Goal: Find specific page/section: Find specific page/section

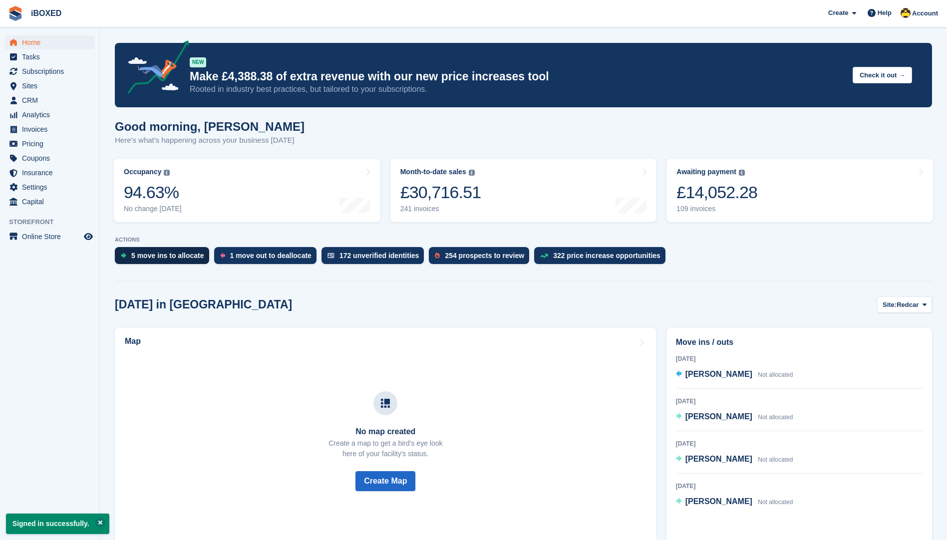
click at [188, 256] on div "5 move ins to allocate" at bounding box center [167, 256] width 73 height 8
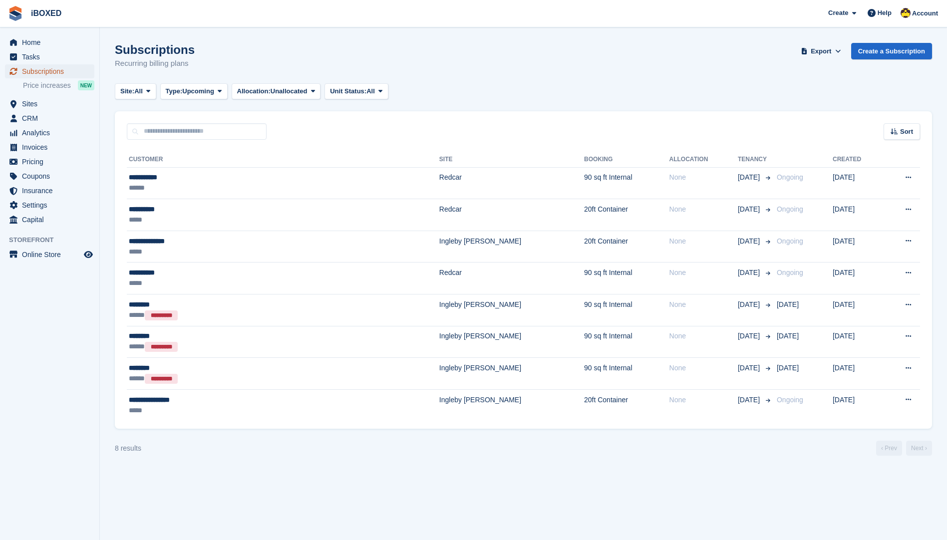
click at [46, 70] on span "Subscriptions" at bounding box center [52, 71] width 60 height 14
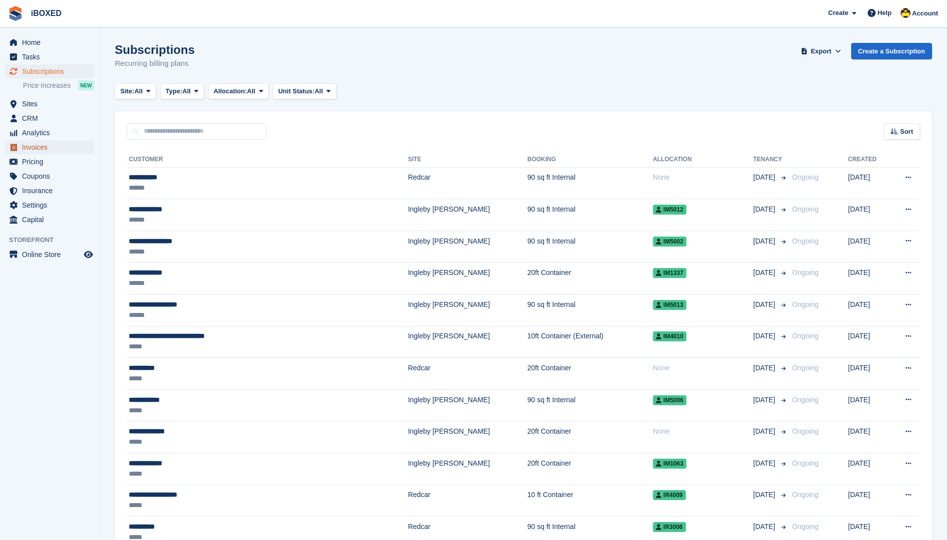
click at [51, 144] on span "Invoices" at bounding box center [52, 147] width 60 height 14
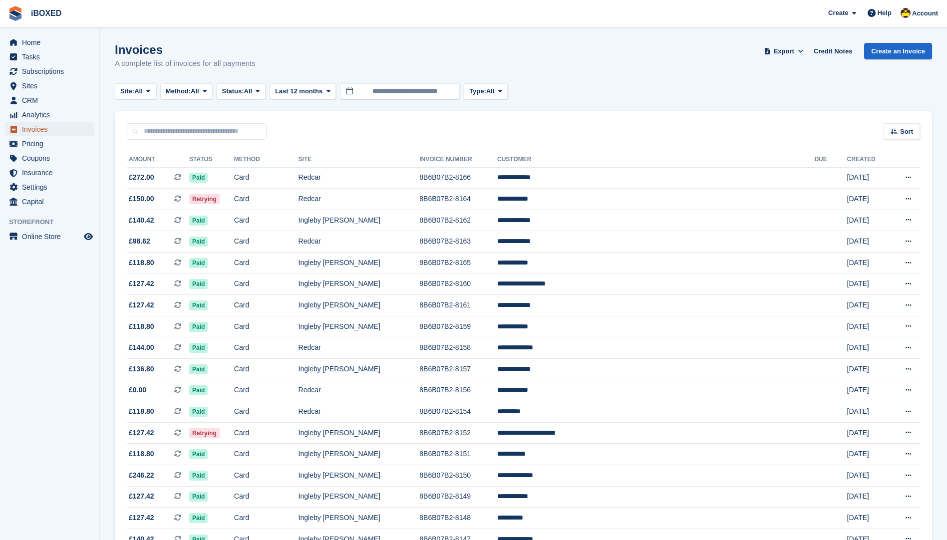
click at [40, 128] on span "Invoices" at bounding box center [52, 129] width 60 height 14
click at [252, 87] on span "All" at bounding box center [248, 91] width 8 height 10
click at [185, 87] on span "Method:" at bounding box center [178, 91] width 25 height 10
click at [146, 90] on span at bounding box center [148, 91] width 8 height 8
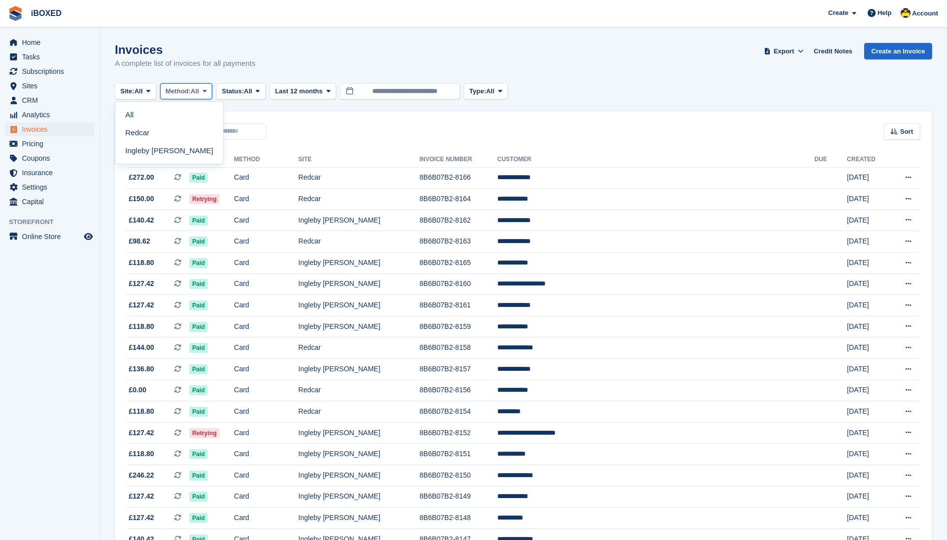
click at [191, 87] on span "Method:" at bounding box center [178, 91] width 25 height 10
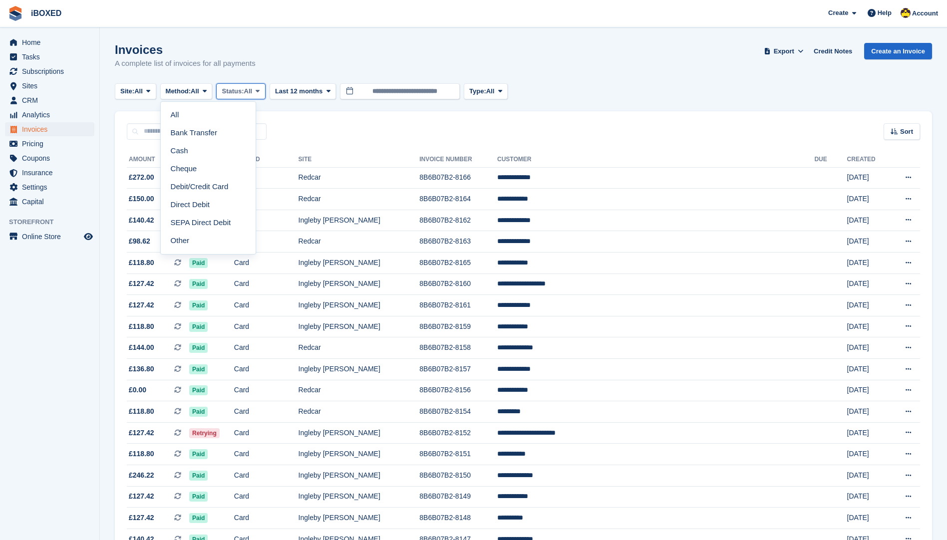
click at [242, 87] on span "Status:" at bounding box center [233, 91] width 22 height 10
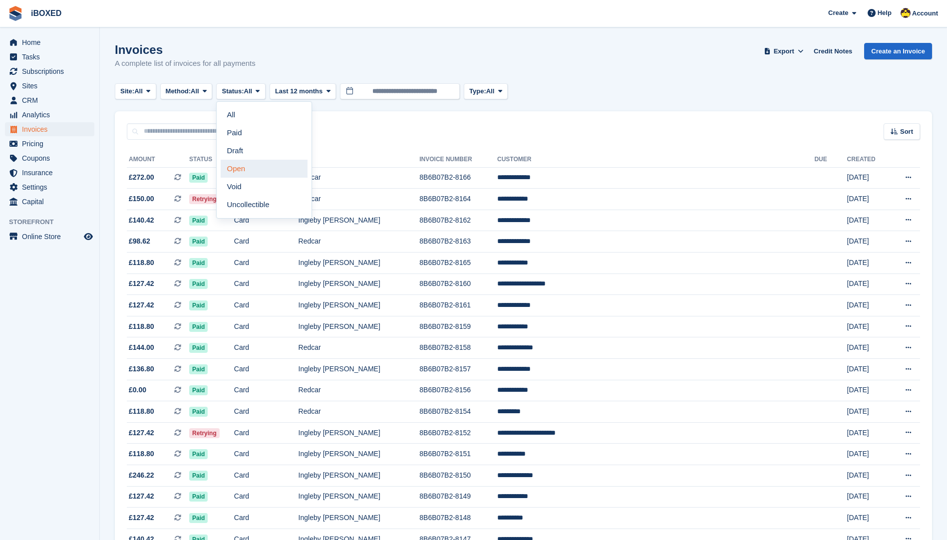
click at [247, 164] on link "Open" at bounding box center [264, 169] width 87 height 18
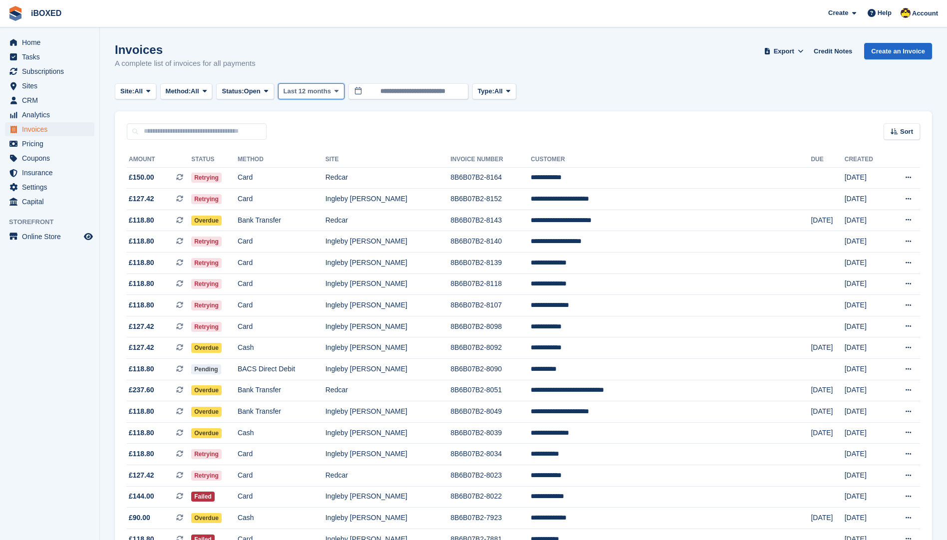
click at [322, 94] on span "Last 12 months" at bounding box center [307, 91] width 47 height 10
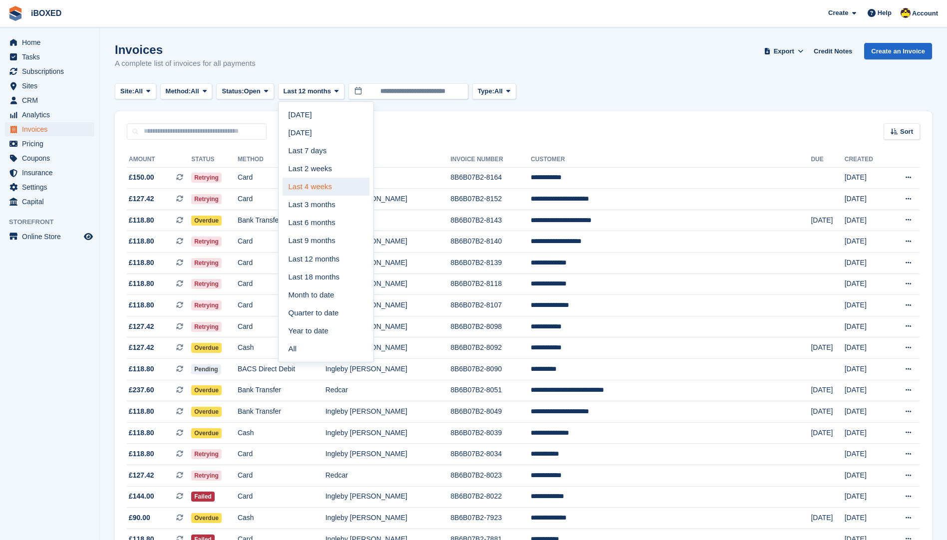
click at [336, 186] on link "Last 4 weeks" at bounding box center [326, 187] width 87 height 18
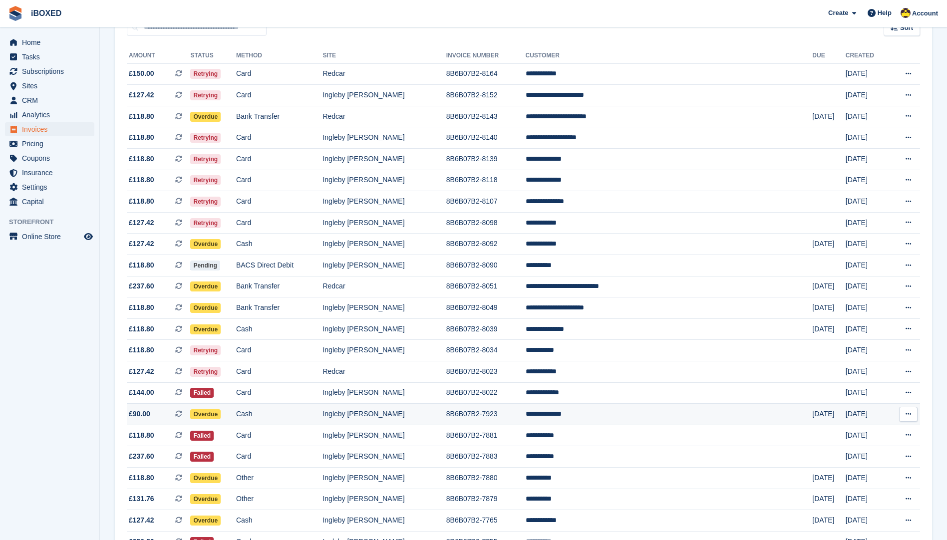
scroll to position [87, 0]
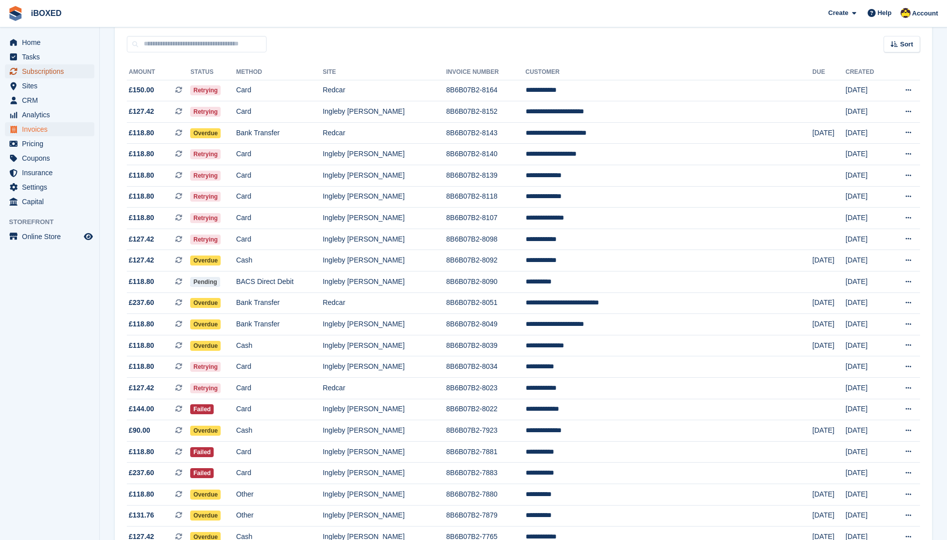
click at [59, 68] on span "Subscriptions" at bounding box center [52, 71] width 60 height 14
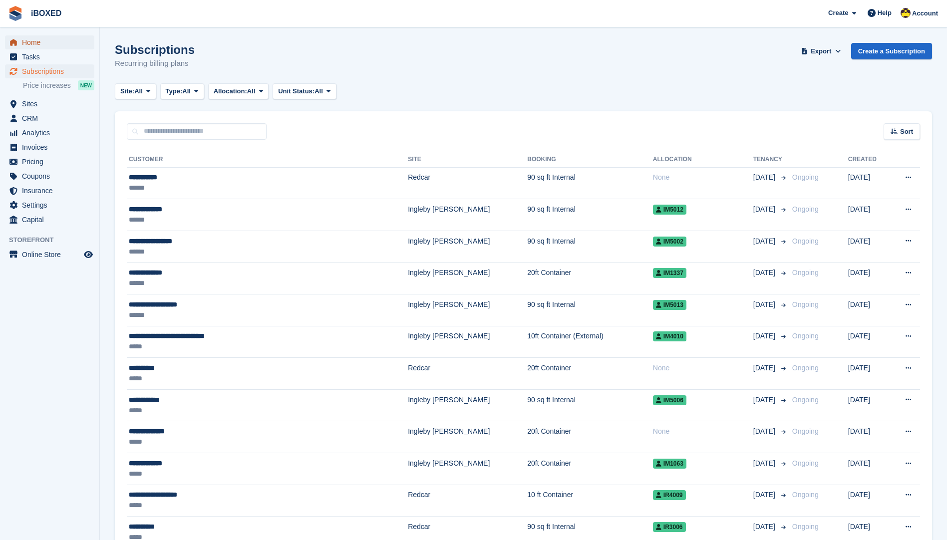
click at [59, 40] on span "Home" at bounding box center [52, 42] width 60 height 14
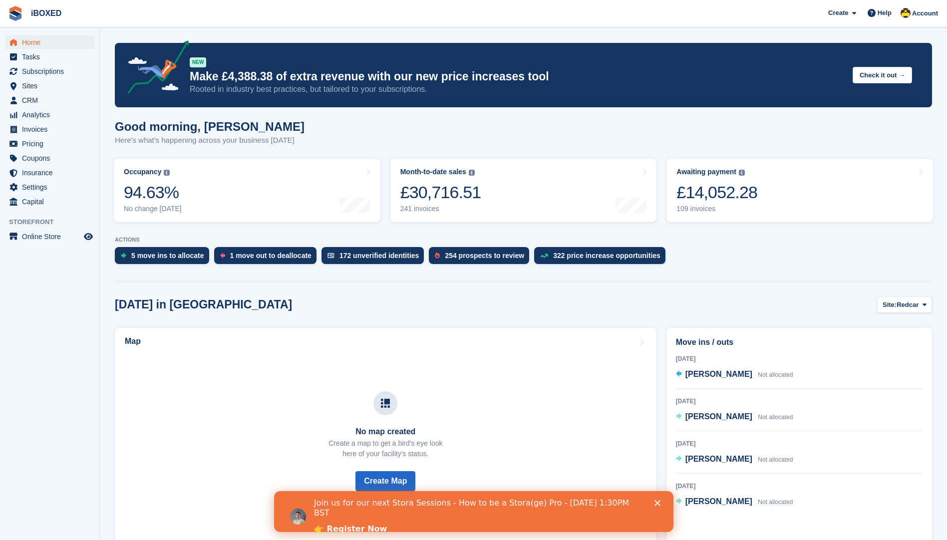
click at [657, 503] on icon "Close" at bounding box center [657, 503] width 6 height 6
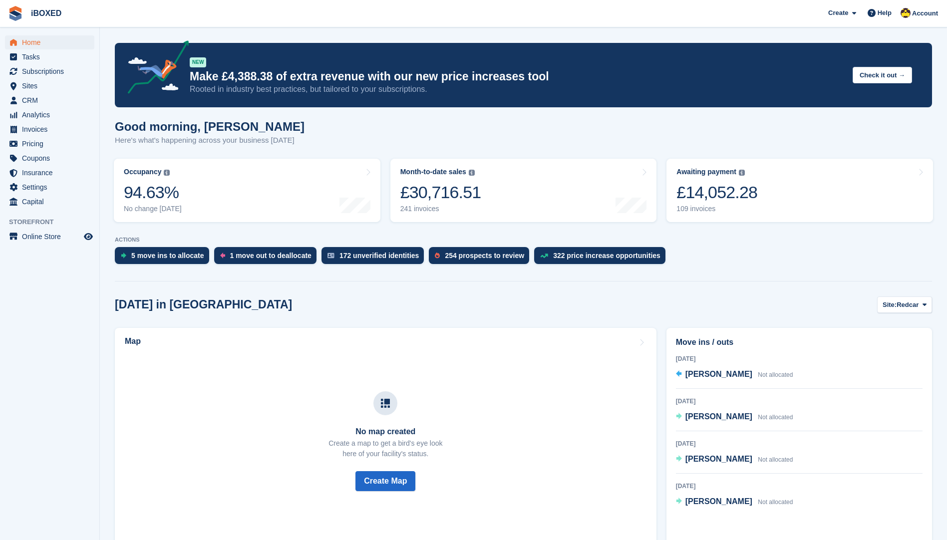
click at [253, 268] on link "1 move out to deallocate" at bounding box center [267, 258] width 107 height 22
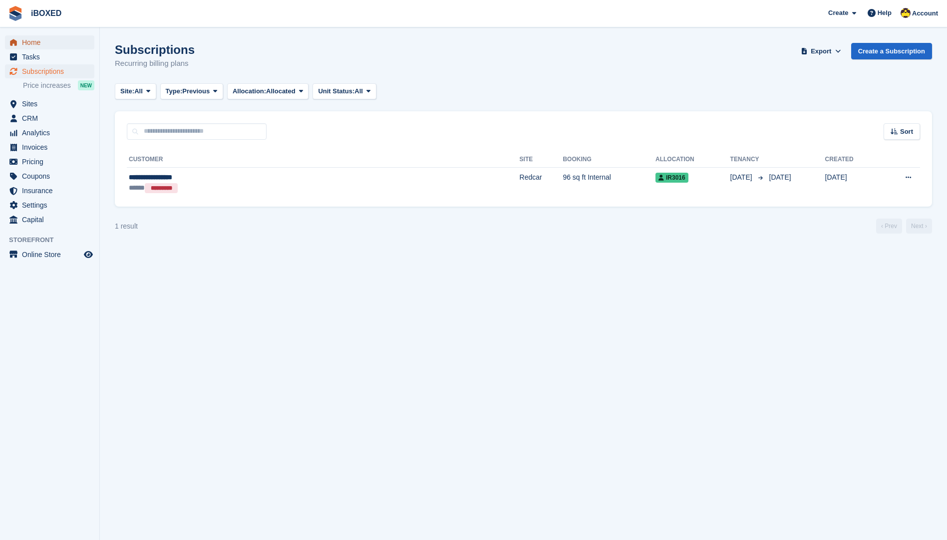
click at [55, 46] on span "Home" at bounding box center [52, 42] width 60 height 14
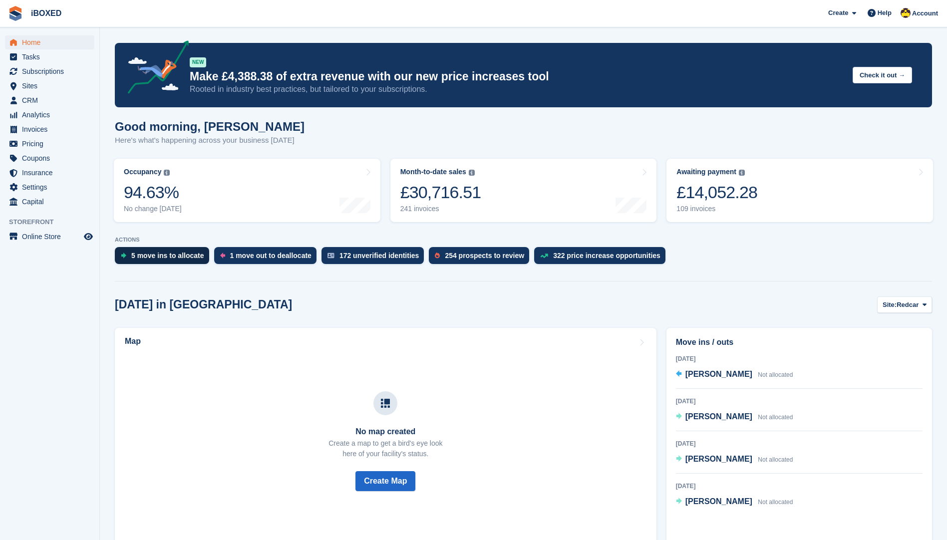
click at [177, 254] on div "5 move ins to allocate" at bounding box center [167, 256] width 73 height 8
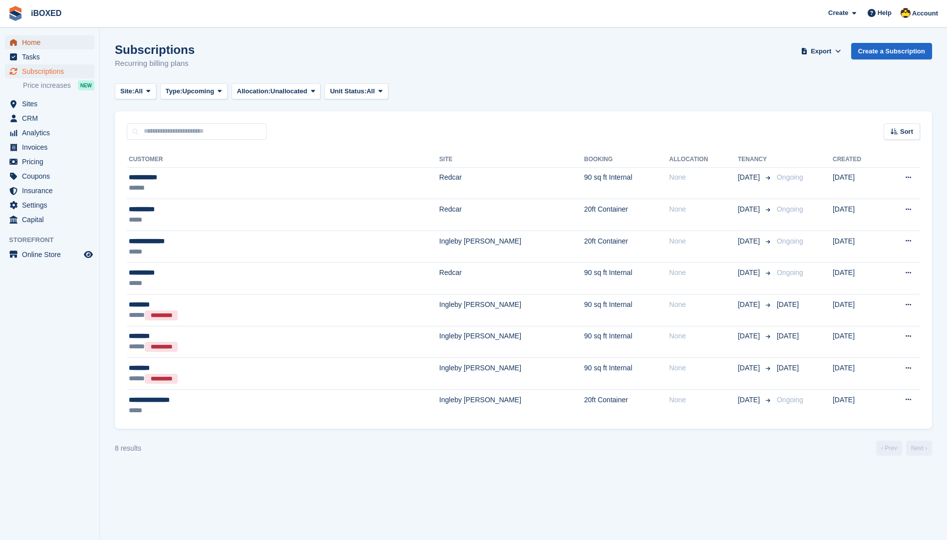
click at [10, 37] on span "menu" at bounding box center [13, 42] width 12 height 12
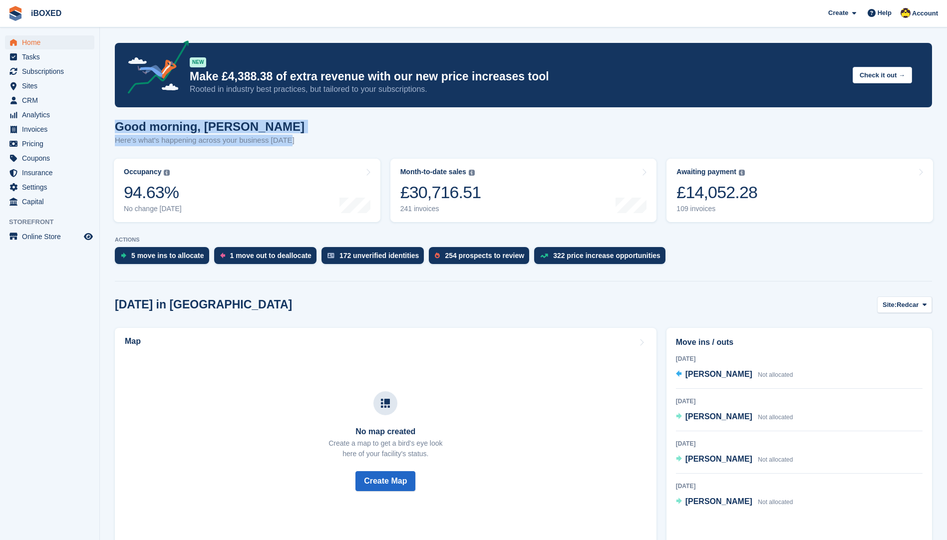
drag, startPoint x: 296, startPoint y: 140, endPoint x: 104, endPoint y: 133, distance: 192.8
click at [104, 133] on section "NEW Make £4,388.38 of extra revenue with our new price increases tool Rooted in…" at bounding box center [523, 477] width 847 height 954
click at [328, 125] on div "Good morning, Katie Here's what's happening across your business today" at bounding box center [523, 139] width 817 height 38
drag, startPoint x: 318, startPoint y: 134, endPoint x: 110, endPoint y: 129, distance: 207.7
click at [110, 129] on section "NEW Make £4,388.38 of extra revenue with our new price increases tool Rooted in…" at bounding box center [523, 477] width 847 height 954
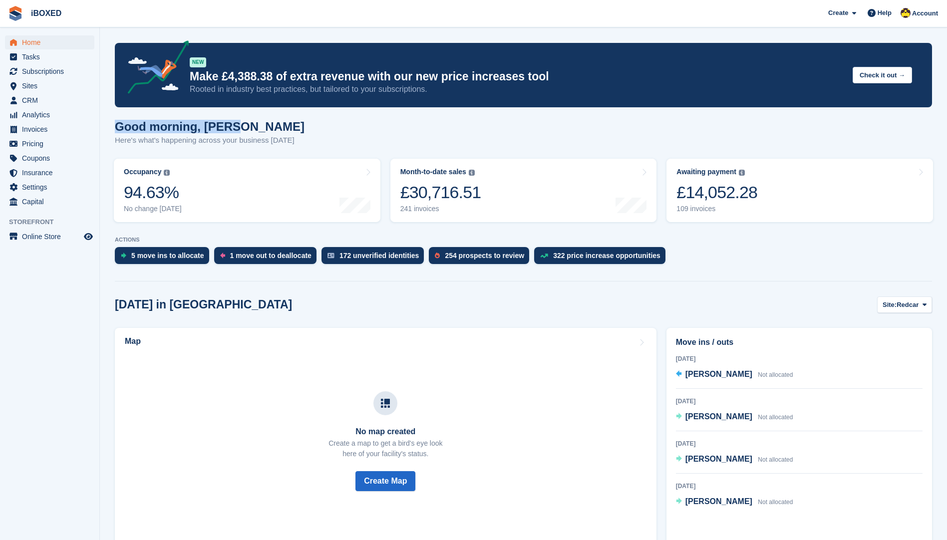
click at [110, 129] on section "NEW Make £4,388.38 of extra revenue with our new price increases tool Rooted in…" at bounding box center [523, 477] width 847 height 954
drag, startPoint x: 110, startPoint y: 129, endPoint x: 314, endPoint y: 145, distance: 204.7
click at [314, 145] on section "NEW Make £4,388.38 of extra revenue with our new price increases tool Rooted in…" at bounding box center [523, 477] width 847 height 954
click at [367, 136] on div "Good morning, Katie Here's what's happening across your business today" at bounding box center [523, 139] width 817 height 38
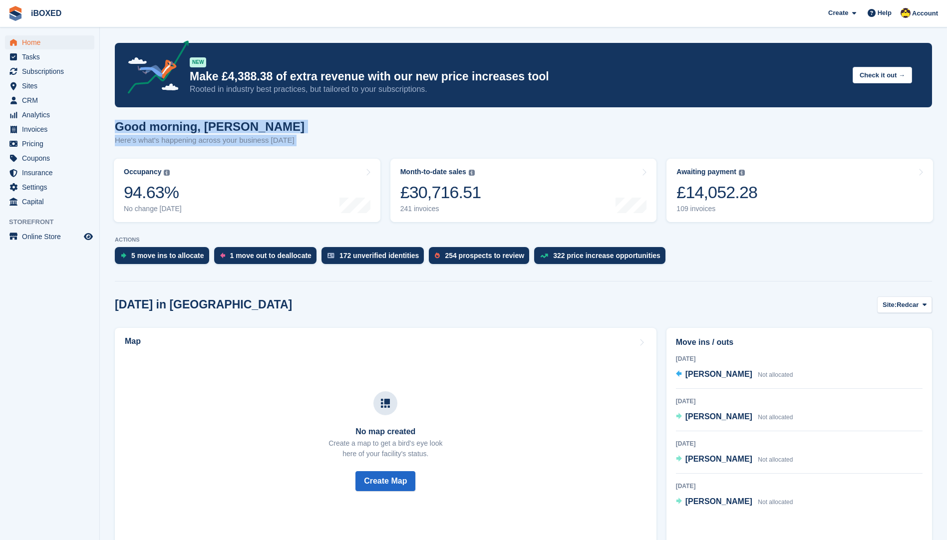
drag, startPoint x: 367, startPoint y: 136, endPoint x: 337, endPoint y: 127, distance: 30.8
click at [337, 127] on div "Good morning, Katie Here's what's happening across your business today" at bounding box center [523, 139] width 817 height 38
click at [46, 67] on span "Subscriptions" at bounding box center [52, 71] width 60 height 14
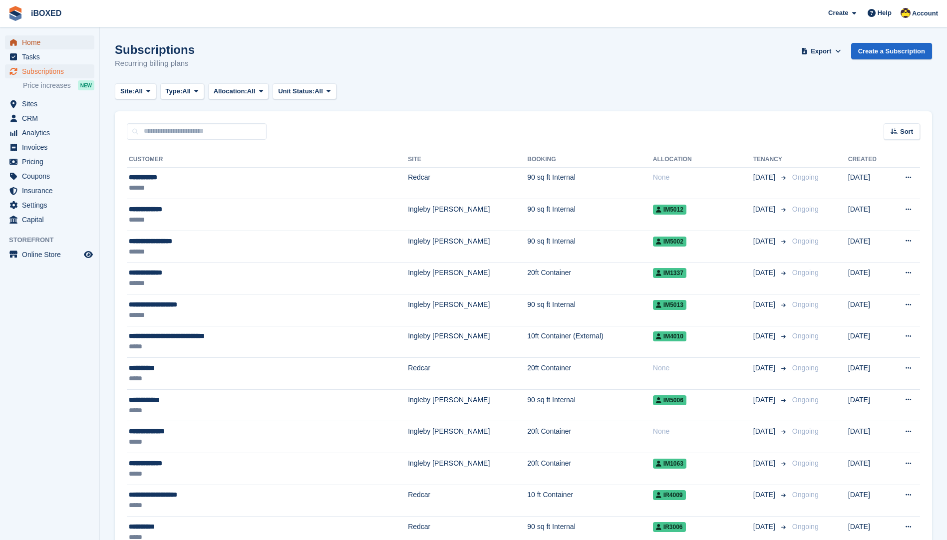
click at [51, 43] on span "Home" at bounding box center [52, 42] width 60 height 14
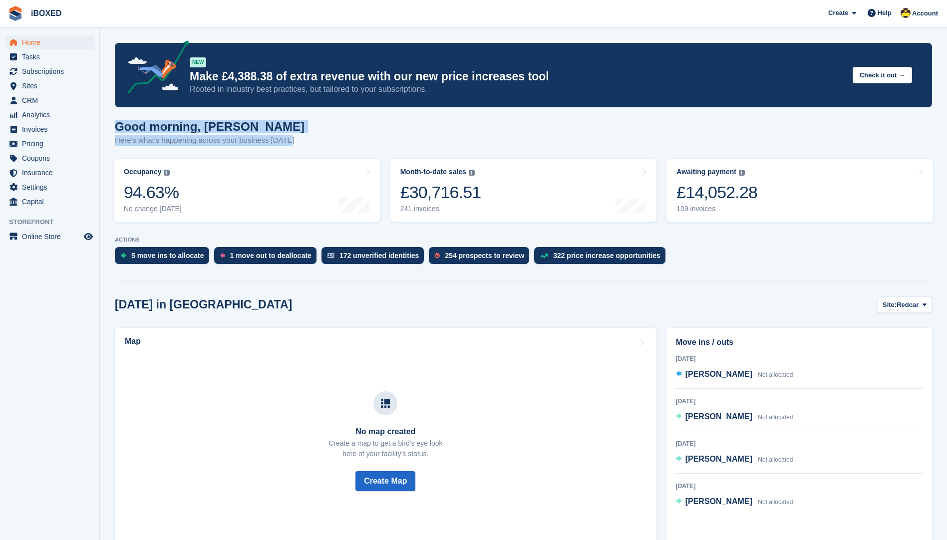
drag, startPoint x: 300, startPoint y: 137, endPoint x: 110, endPoint y: 122, distance: 190.7
click at [110, 122] on section "NEW Make £4,388.38 of extra revenue with our new price increases tool Rooted in…" at bounding box center [523, 477] width 847 height 954
drag, startPoint x: 110, startPoint y: 122, endPoint x: 299, endPoint y: 137, distance: 190.3
click at [299, 137] on section "NEW Make £4,388.38 of extra revenue with our new price increases tool Rooted in…" at bounding box center [523, 477] width 847 height 954
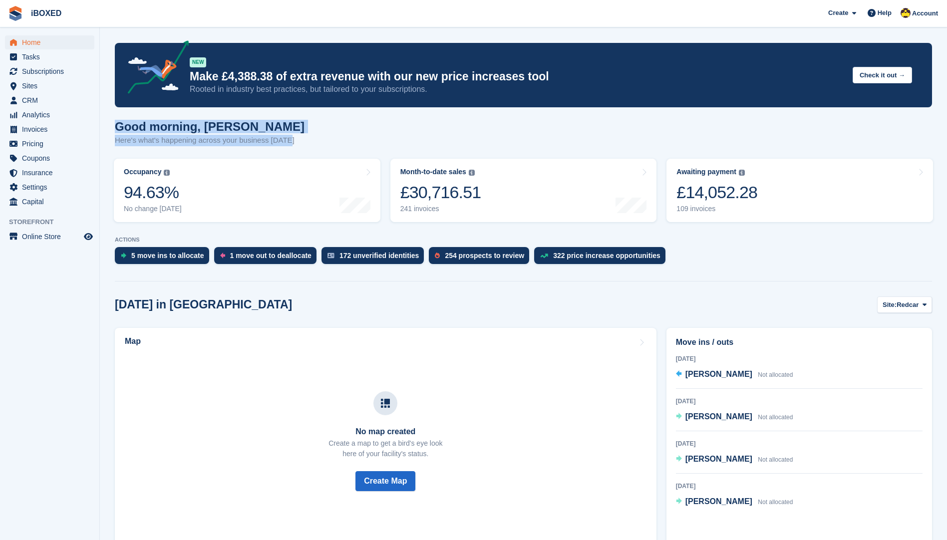
drag, startPoint x: 299, startPoint y: 137, endPoint x: 292, endPoint y: 147, distance: 11.8
click at [292, 147] on div "Good morning, Katie Here's what's happening across your business today" at bounding box center [523, 139] width 817 height 38
click at [144, 251] on div "5 move ins to allocate" at bounding box center [162, 255] width 94 height 17
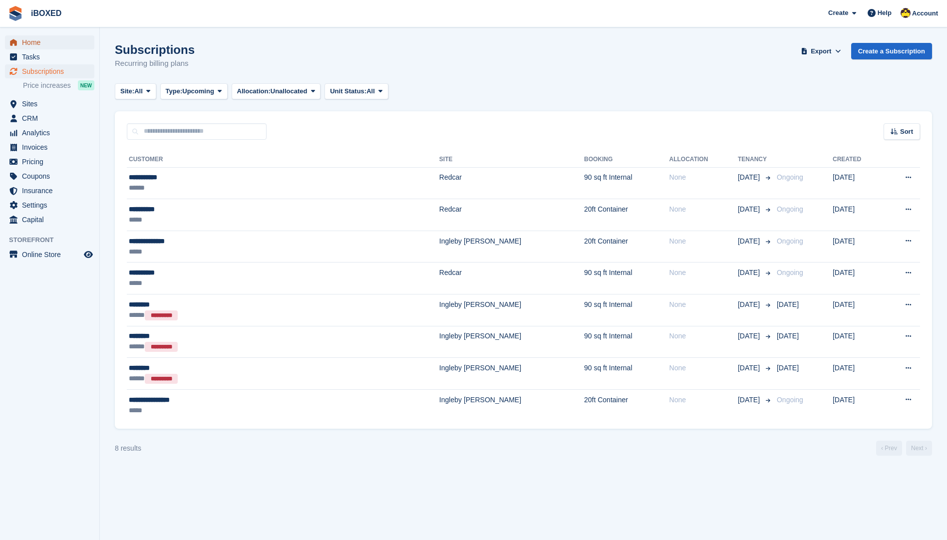
click at [43, 39] on span "Home" at bounding box center [52, 42] width 60 height 14
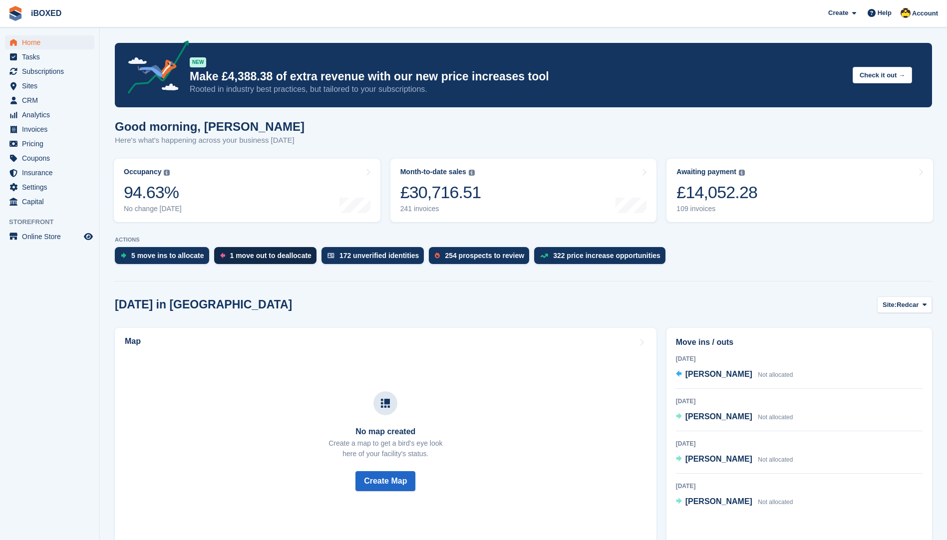
click at [266, 257] on div "1 move out to deallocate" at bounding box center [270, 256] width 81 height 8
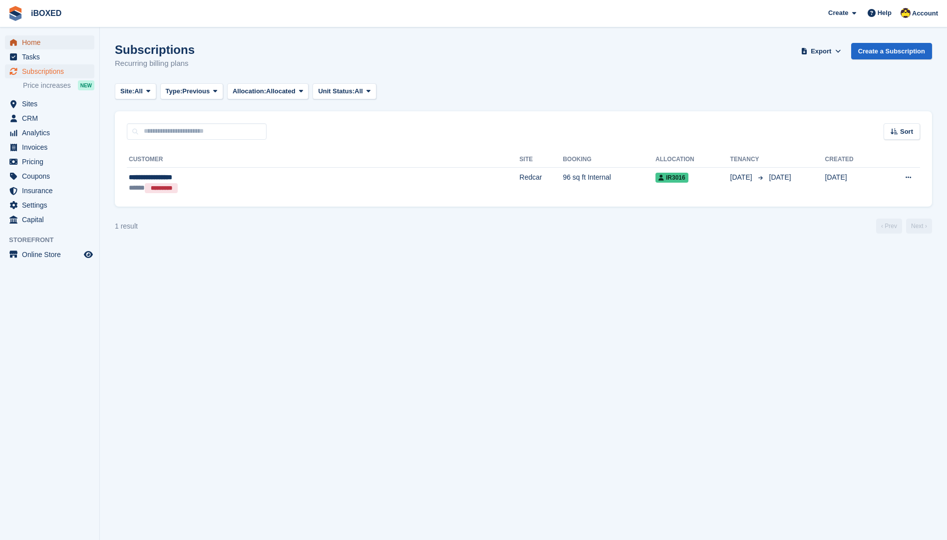
click at [55, 37] on span "Home" at bounding box center [52, 42] width 60 height 14
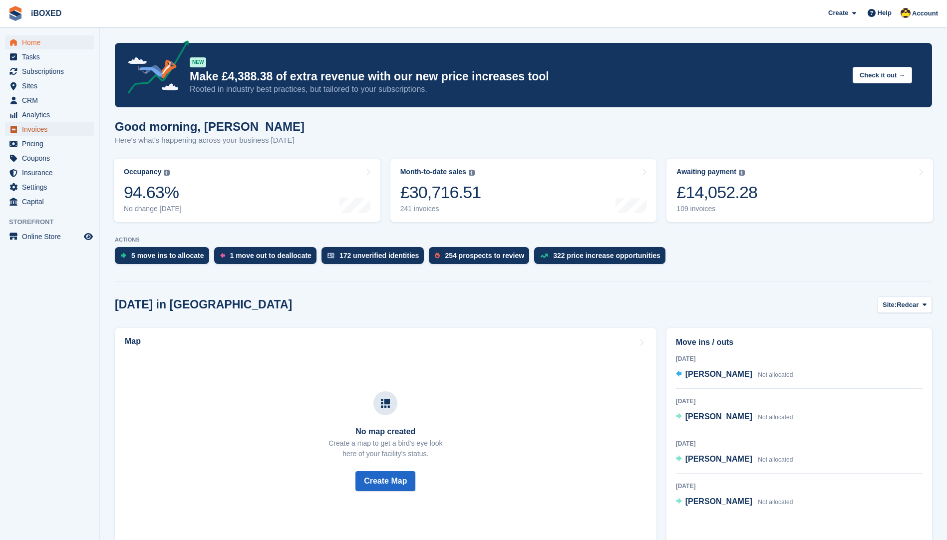
click at [64, 126] on span "Invoices" at bounding box center [52, 129] width 60 height 14
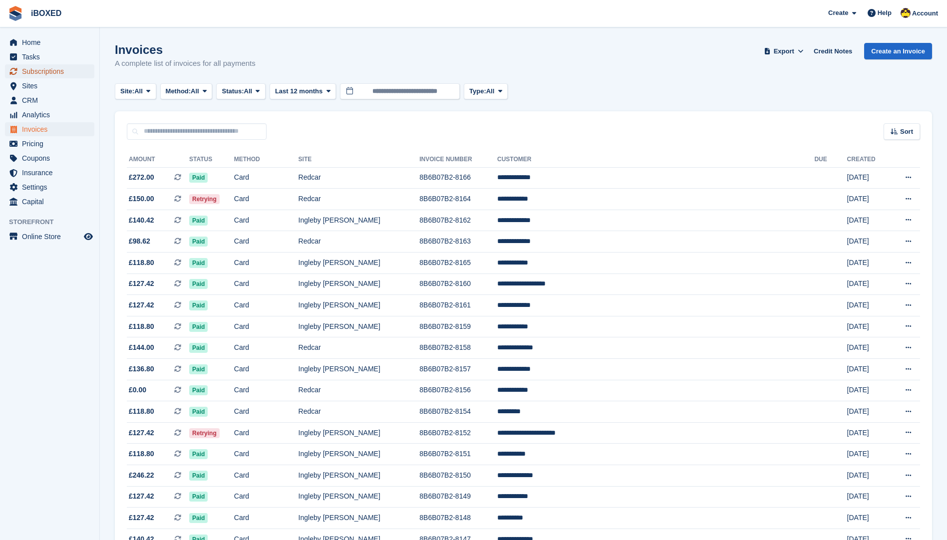
click at [55, 70] on span "Subscriptions" at bounding box center [52, 71] width 60 height 14
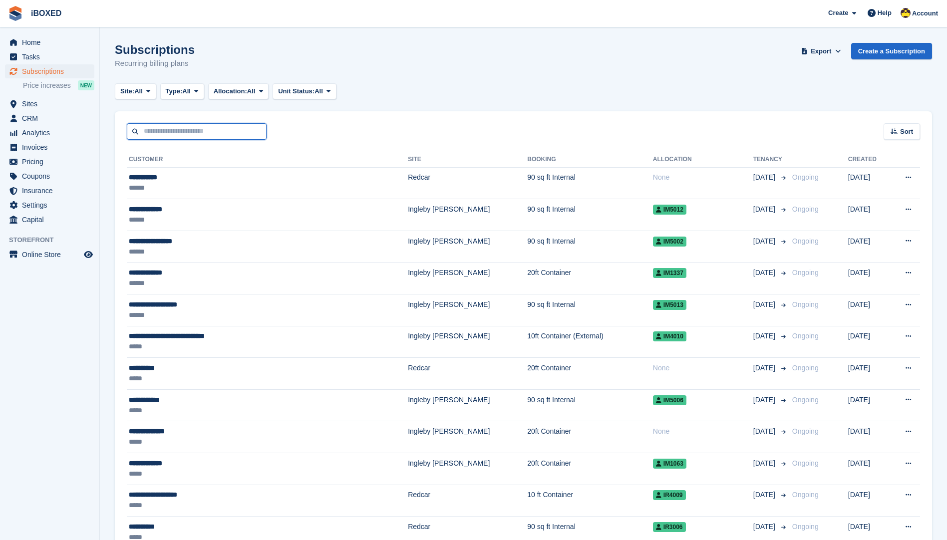
click at [177, 129] on input "text" at bounding box center [197, 131] width 140 height 16
click at [26, 71] on span "Subscriptions" at bounding box center [52, 71] width 60 height 14
click at [195, 129] on input "text" at bounding box center [197, 131] width 140 height 16
type input "***"
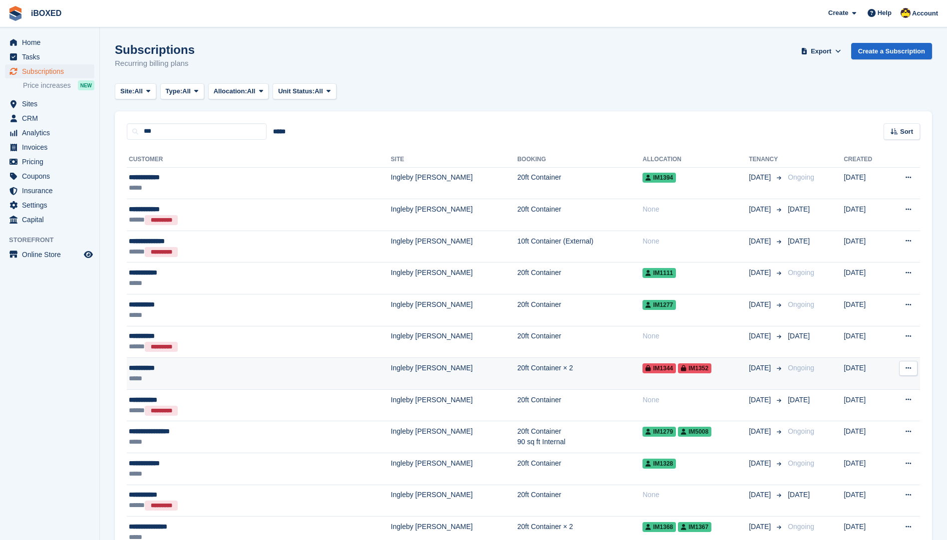
click at [265, 376] on div "*****" at bounding box center [213, 378] width 169 height 10
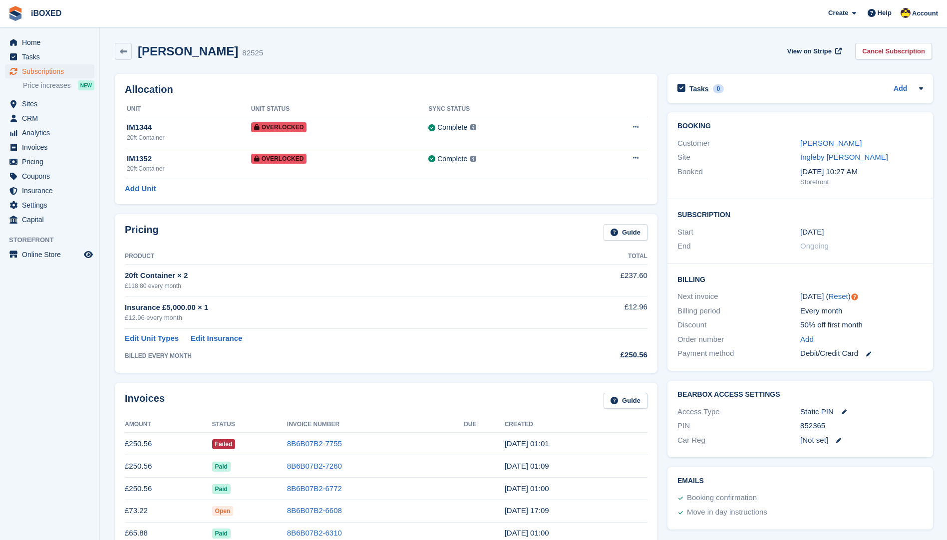
click at [57, 287] on aside "Home Tasks Subscriptions Subscriptions Subscriptions Price increases NEW Price …" at bounding box center [49, 272] width 99 height 490
click at [24, 106] on span "Sites" at bounding box center [52, 104] width 60 height 14
click at [201, 131] on div "IM1344" at bounding box center [189, 127] width 124 height 11
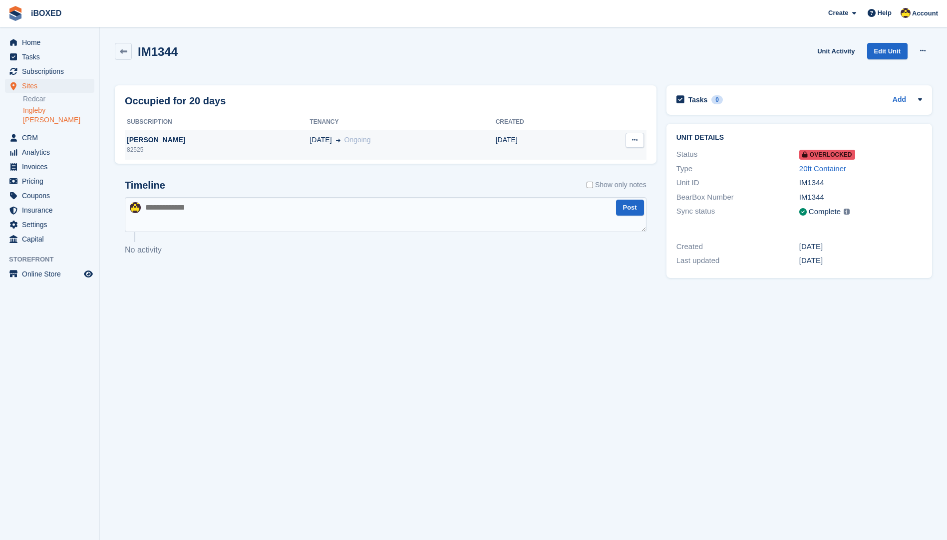
click at [633, 132] on td "Deallocate" at bounding box center [615, 145] width 64 height 30
click at [633, 136] on button at bounding box center [634, 140] width 18 height 15
click at [592, 168] on div "Deallocate" at bounding box center [596, 160] width 96 height 22
click at [591, 162] on p "Deallocate" at bounding box center [596, 159] width 87 height 13
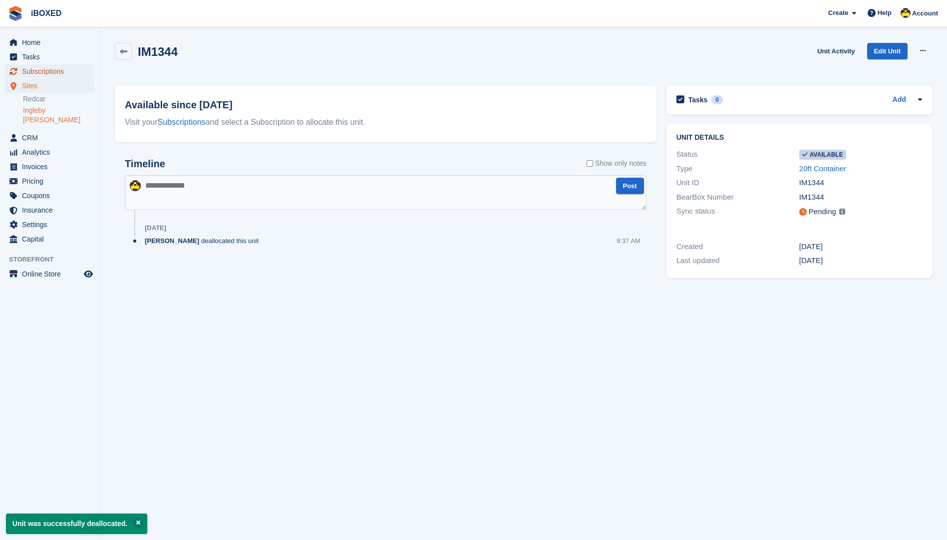
click at [39, 69] on span "Subscriptions" at bounding box center [52, 71] width 60 height 14
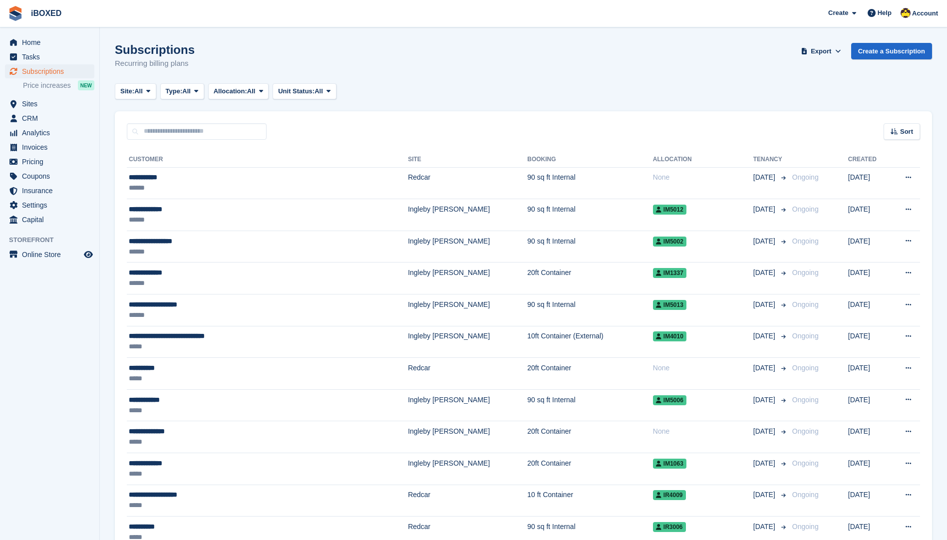
click at [451, 137] on div "Sort Sort by Customer name Date created Move in date Move out date Created (old…" at bounding box center [523, 125] width 817 height 28
drag, startPoint x: 455, startPoint y: 136, endPoint x: 475, endPoint y: 108, distance: 34.8
click at [473, 124] on div "Sort Sort by Customer name Date created Move in date Move out date Created (old…" at bounding box center [523, 125] width 817 height 28
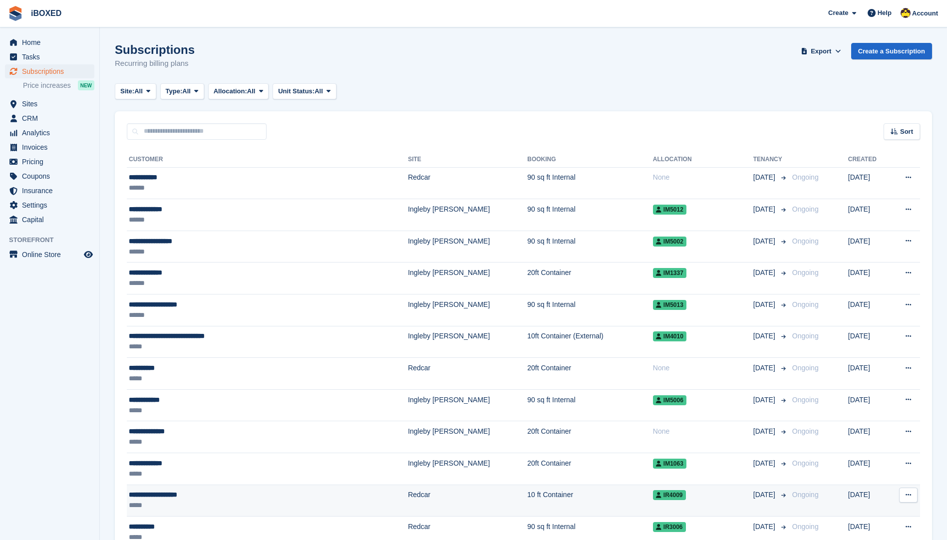
drag, startPoint x: 463, startPoint y: 104, endPoint x: 712, endPoint y: 494, distance: 462.3
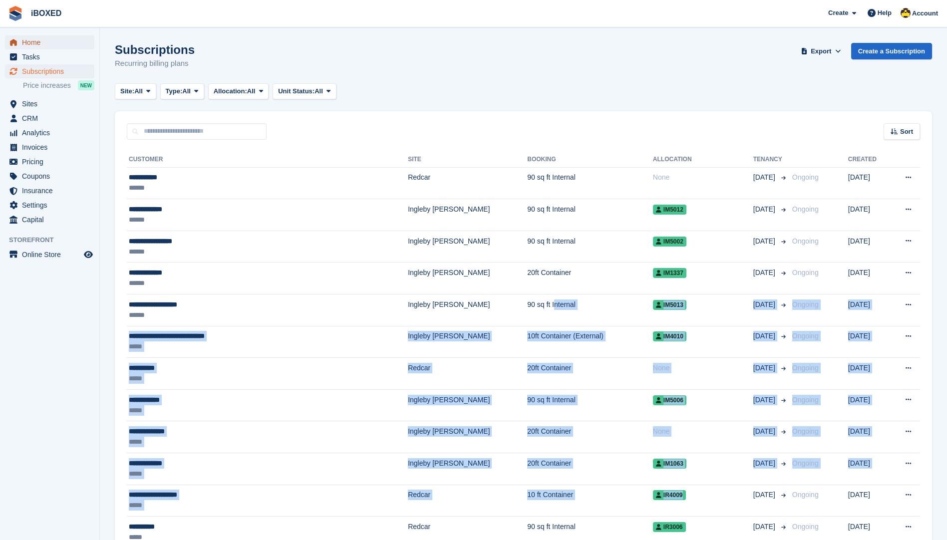
click at [43, 46] on span "Home" at bounding box center [52, 42] width 60 height 14
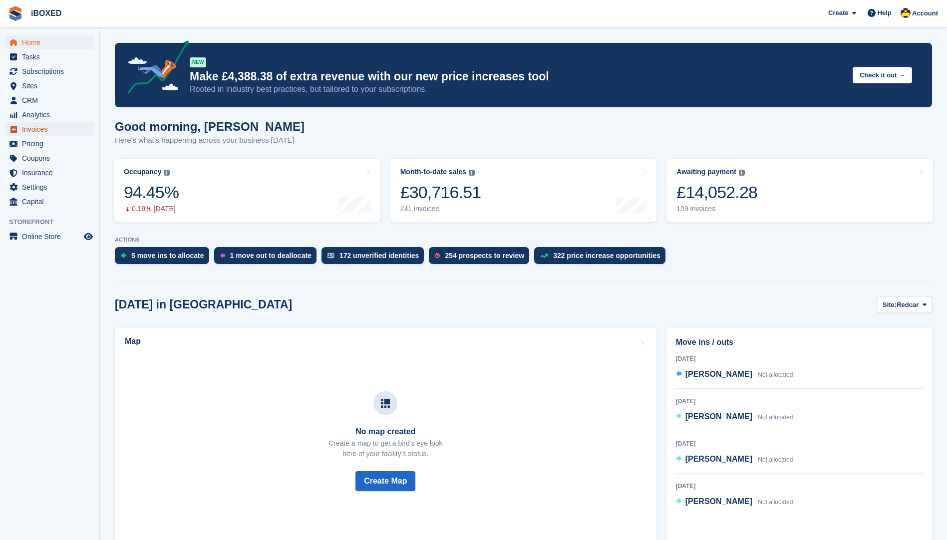
click at [32, 129] on span "Invoices" at bounding box center [52, 129] width 60 height 14
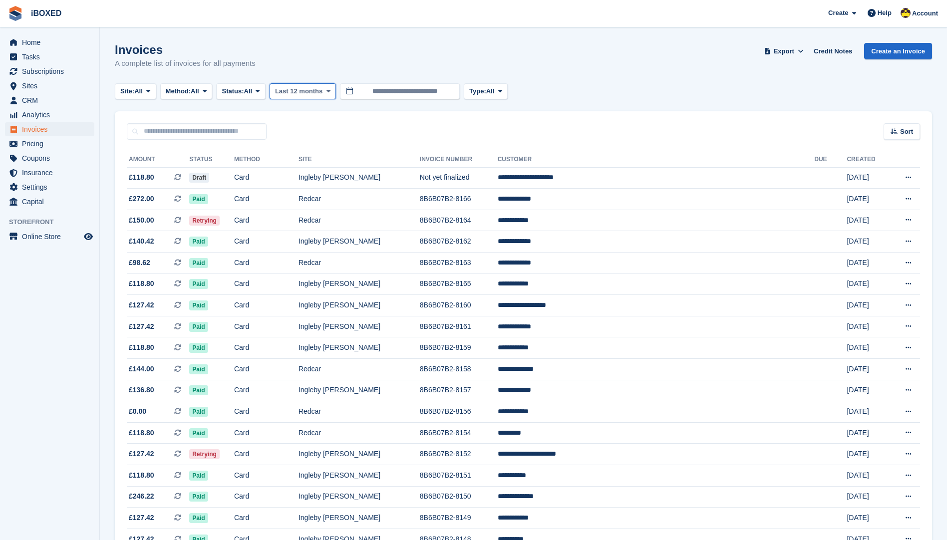
click at [334, 87] on button "Last 12 months" at bounding box center [303, 91] width 66 height 16
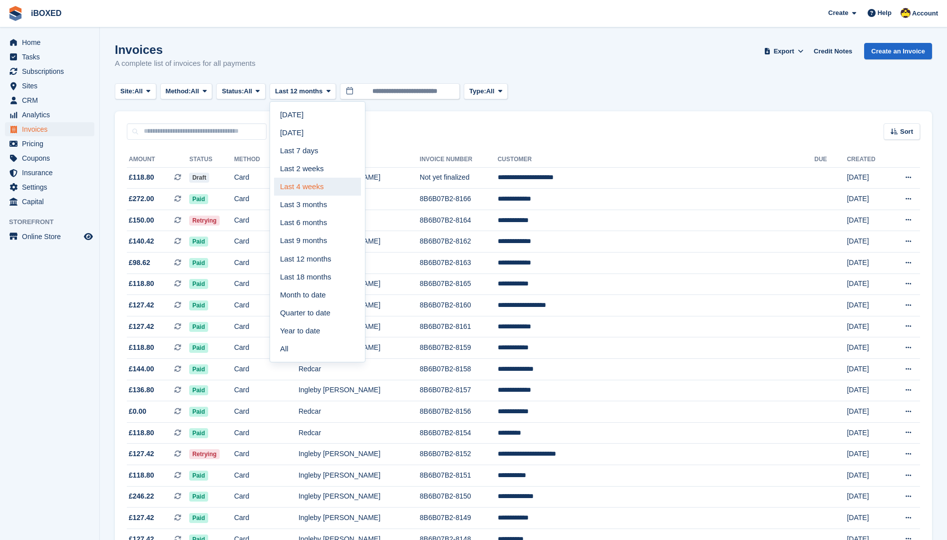
click at [327, 190] on link "Last 4 weeks" at bounding box center [317, 187] width 87 height 18
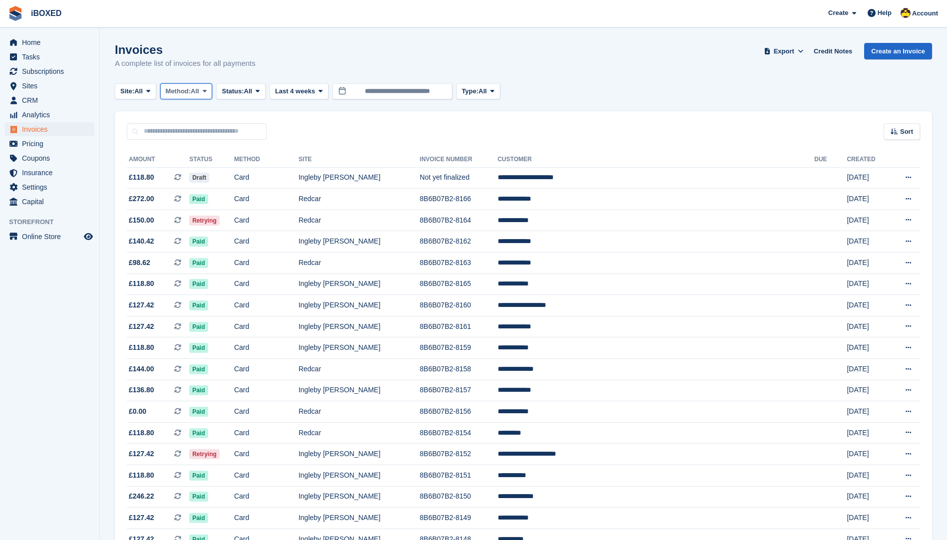
click at [194, 97] on button "Method: All" at bounding box center [186, 91] width 52 height 16
click at [203, 106] on link "All" at bounding box center [208, 115] width 87 height 18
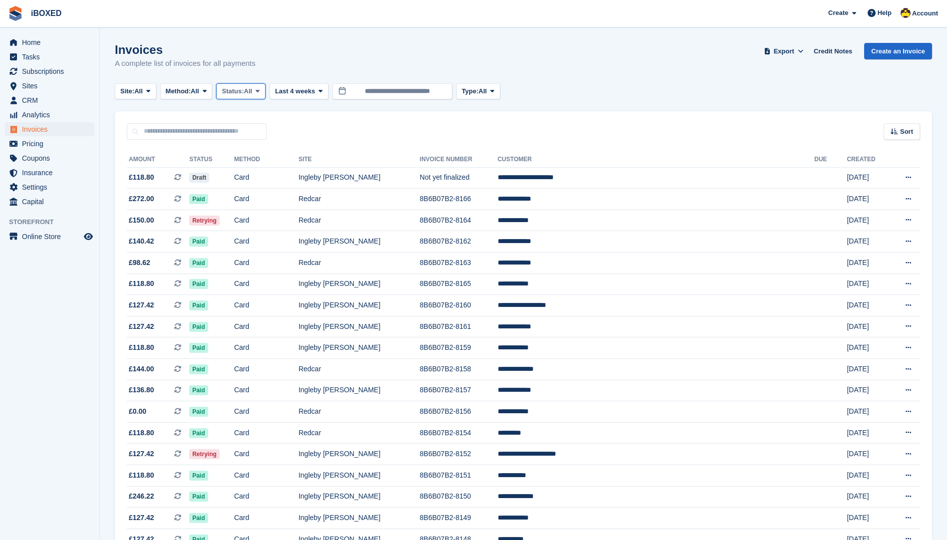
click at [244, 87] on span "Status:" at bounding box center [233, 91] width 22 height 10
click at [261, 162] on link "Open" at bounding box center [264, 169] width 87 height 18
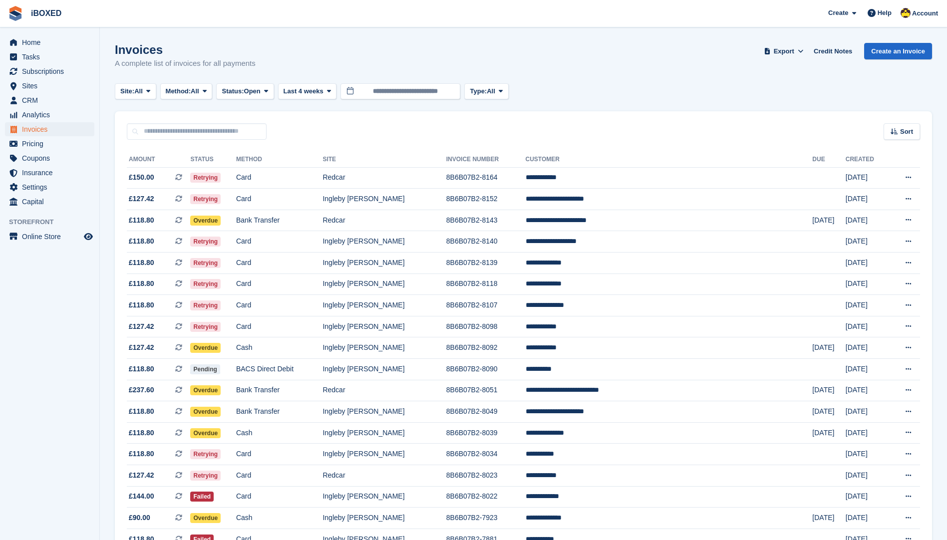
click at [383, 69] on div "Invoices A complete list of invoices for all payments Export Export Invoices Ex…" at bounding box center [523, 62] width 817 height 38
click at [68, 87] on span "Sites" at bounding box center [52, 86] width 60 height 14
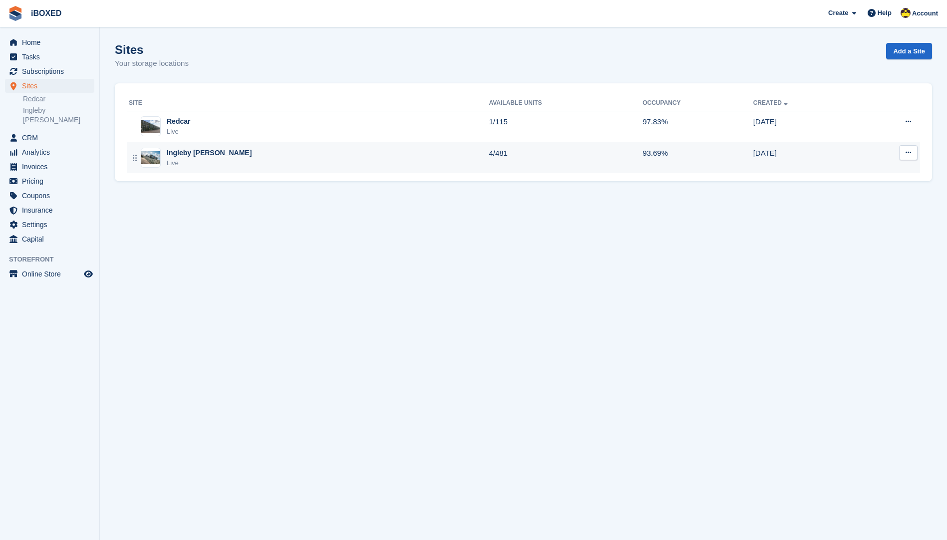
click at [353, 159] on div "Ingleby Barwick Live" at bounding box center [309, 158] width 360 height 20
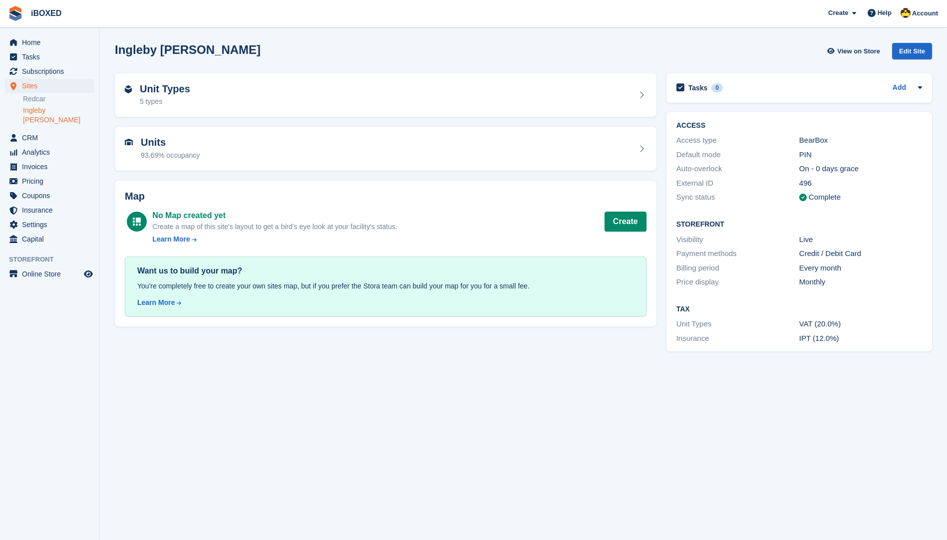
click at [353, 159] on div "Units 93.69% occupancy" at bounding box center [386, 149] width 522 height 24
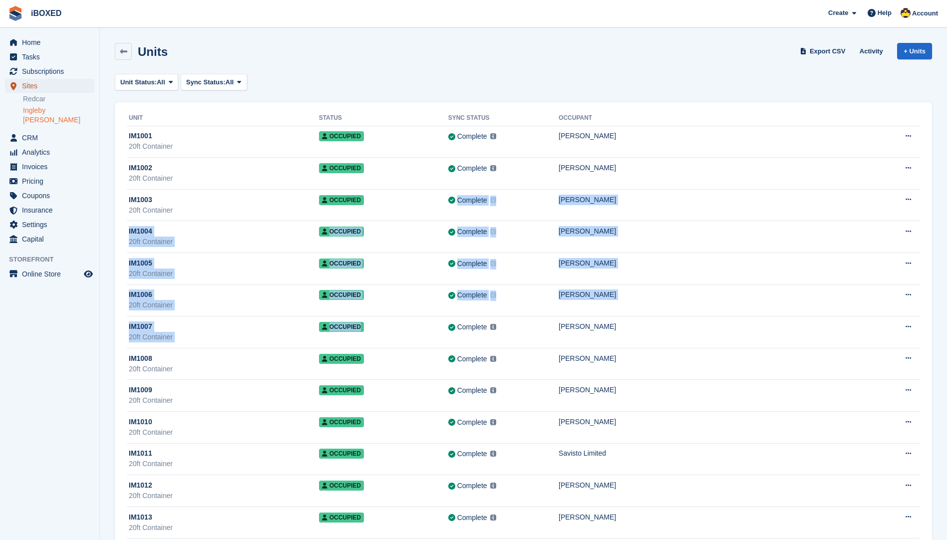
drag, startPoint x: 427, startPoint y: 318, endPoint x: 72, endPoint y: 83, distance: 425.7
click at [72, 83] on span "Sites" at bounding box center [52, 86] width 60 height 14
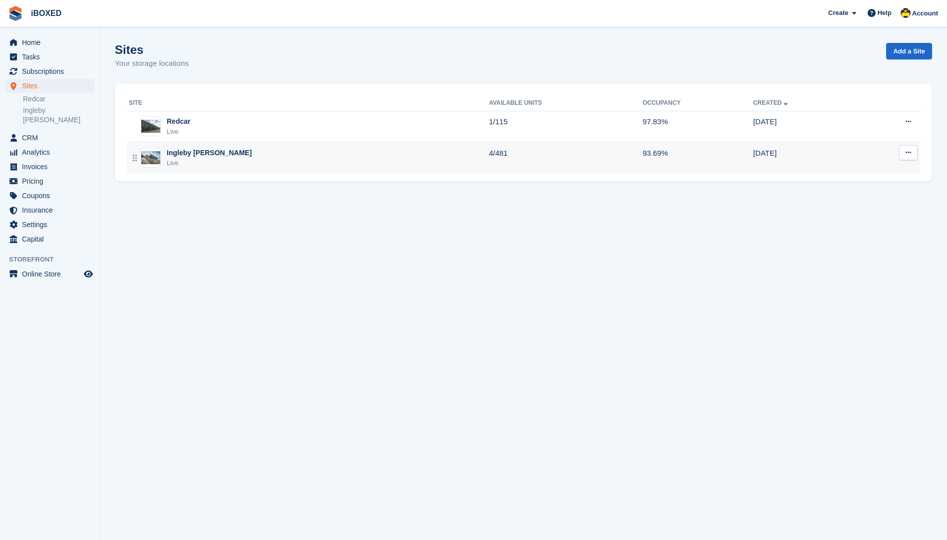
click at [288, 170] on td "Ingleby Barwick Live" at bounding box center [308, 157] width 362 height 31
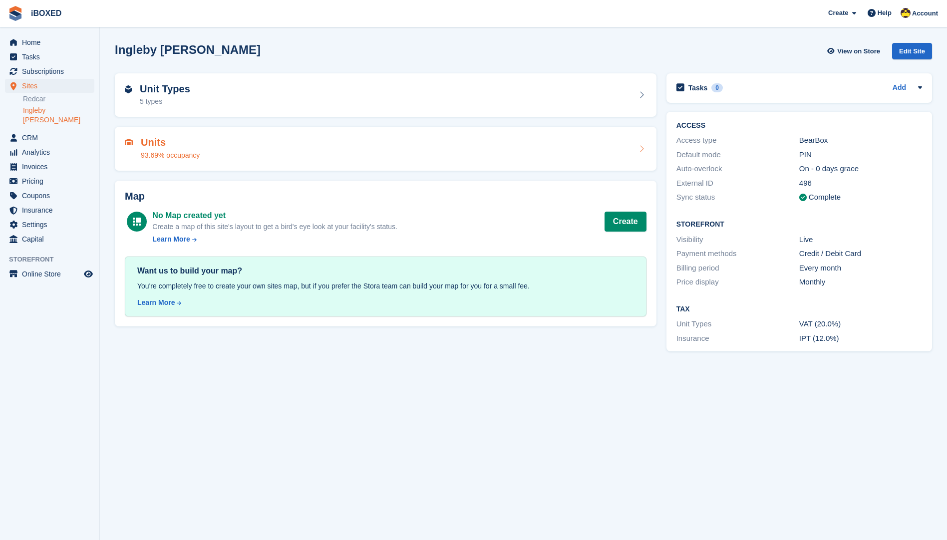
click at [172, 137] on h2 "Units" at bounding box center [170, 142] width 59 height 11
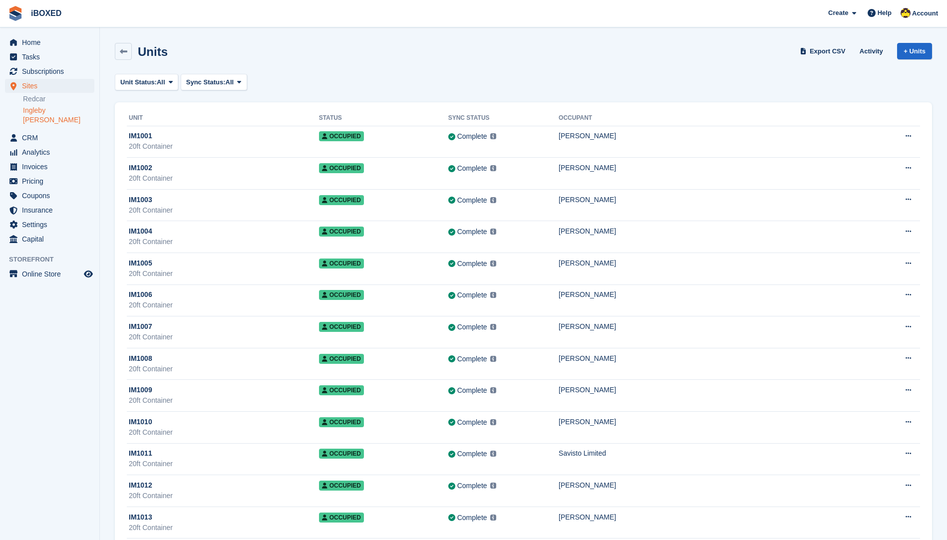
drag, startPoint x: 172, startPoint y: 139, endPoint x: 47, endPoint y: 295, distance: 200.0
drag, startPoint x: 47, startPoint y: 295, endPoint x: 26, endPoint y: 327, distance: 38.2
click at [26, 327] on aside "Home Tasks Subscriptions Subscriptions Subscriptions Price increases NEW Price …" at bounding box center [49, 272] width 99 height 490
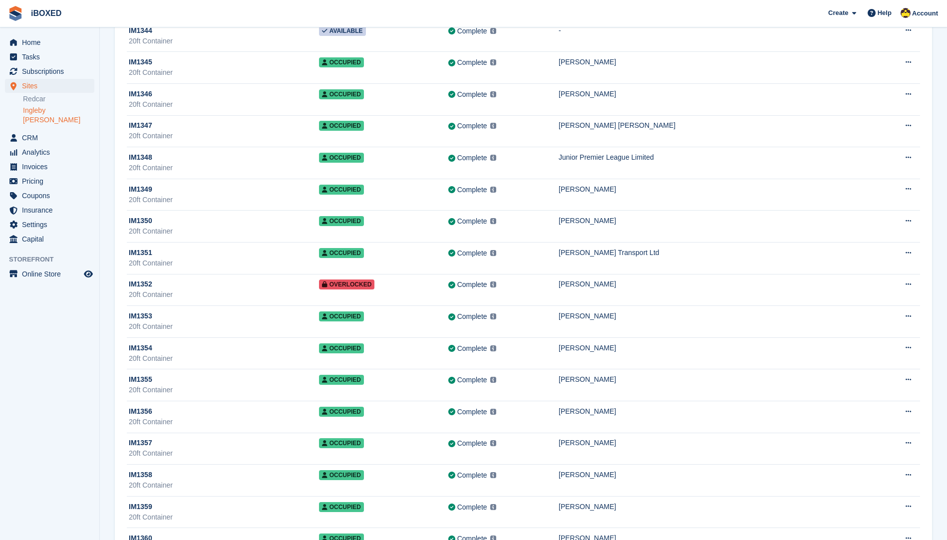
scroll to position [11247, 0]
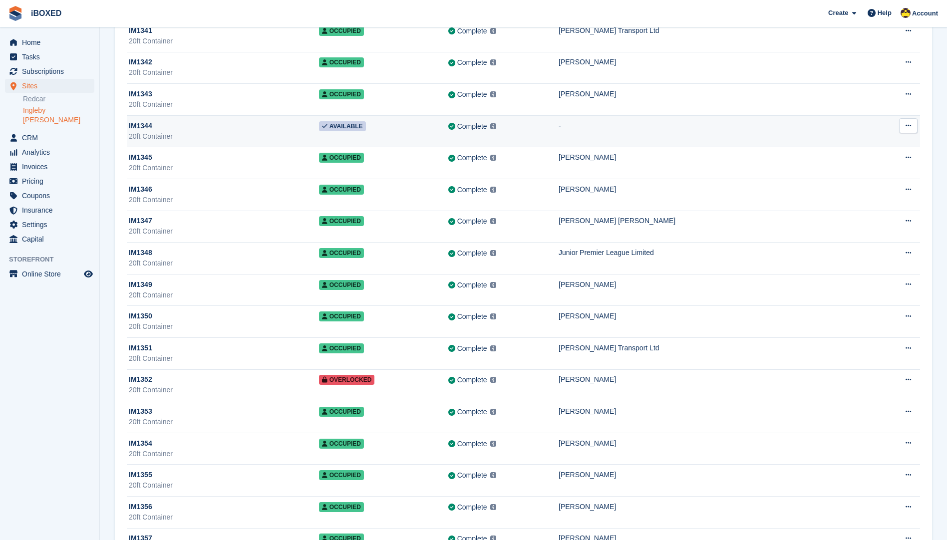
click at [240, 125] on div "IM1344" at bounding box center [224, 126] width 190 height 10
